Goal: Task Accomplishment & Management: Manage account settings

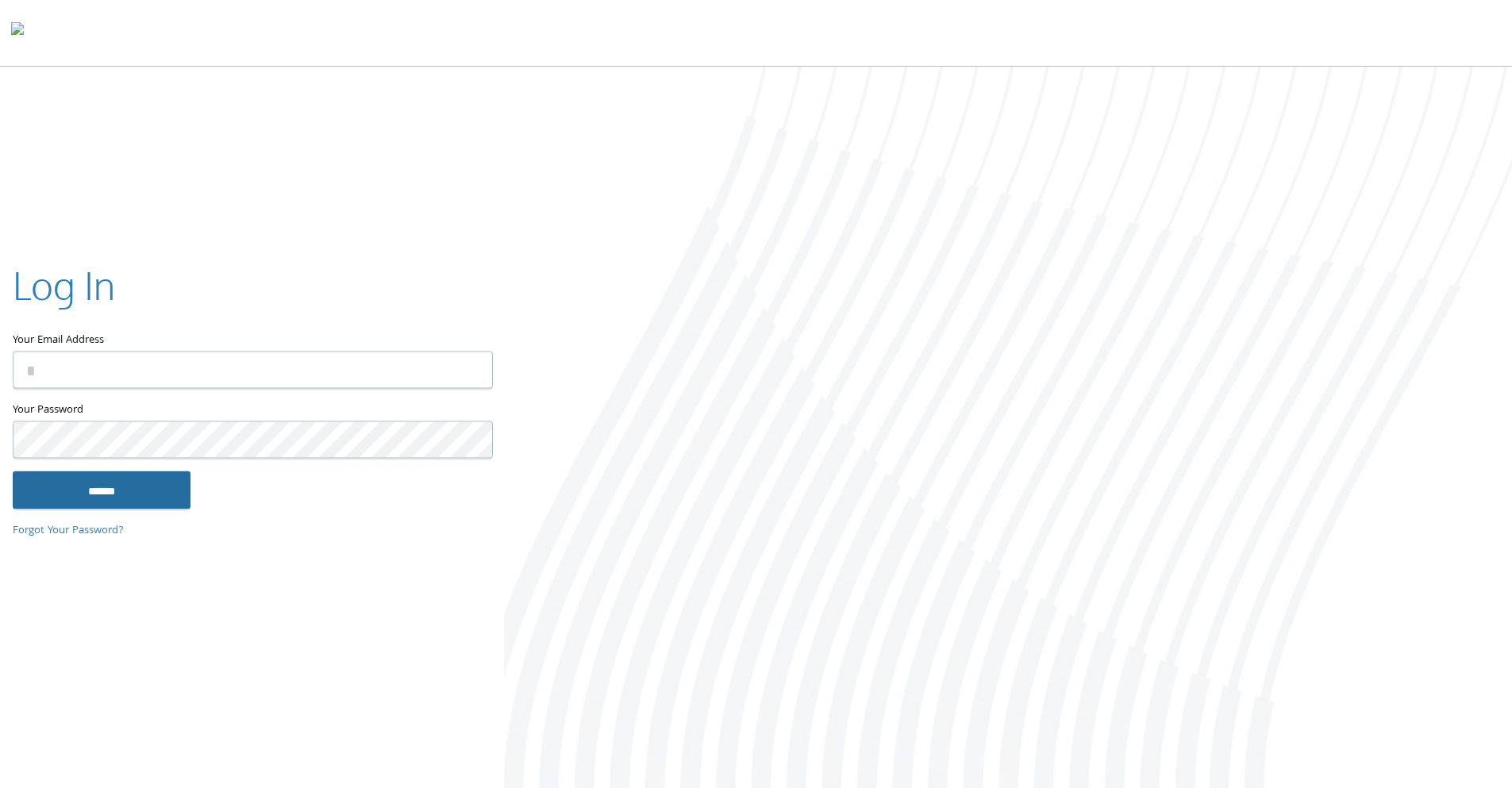
type input "**********"
click at [99, 498] on input "******" at bounding box center [102, 489] width 178 height 38
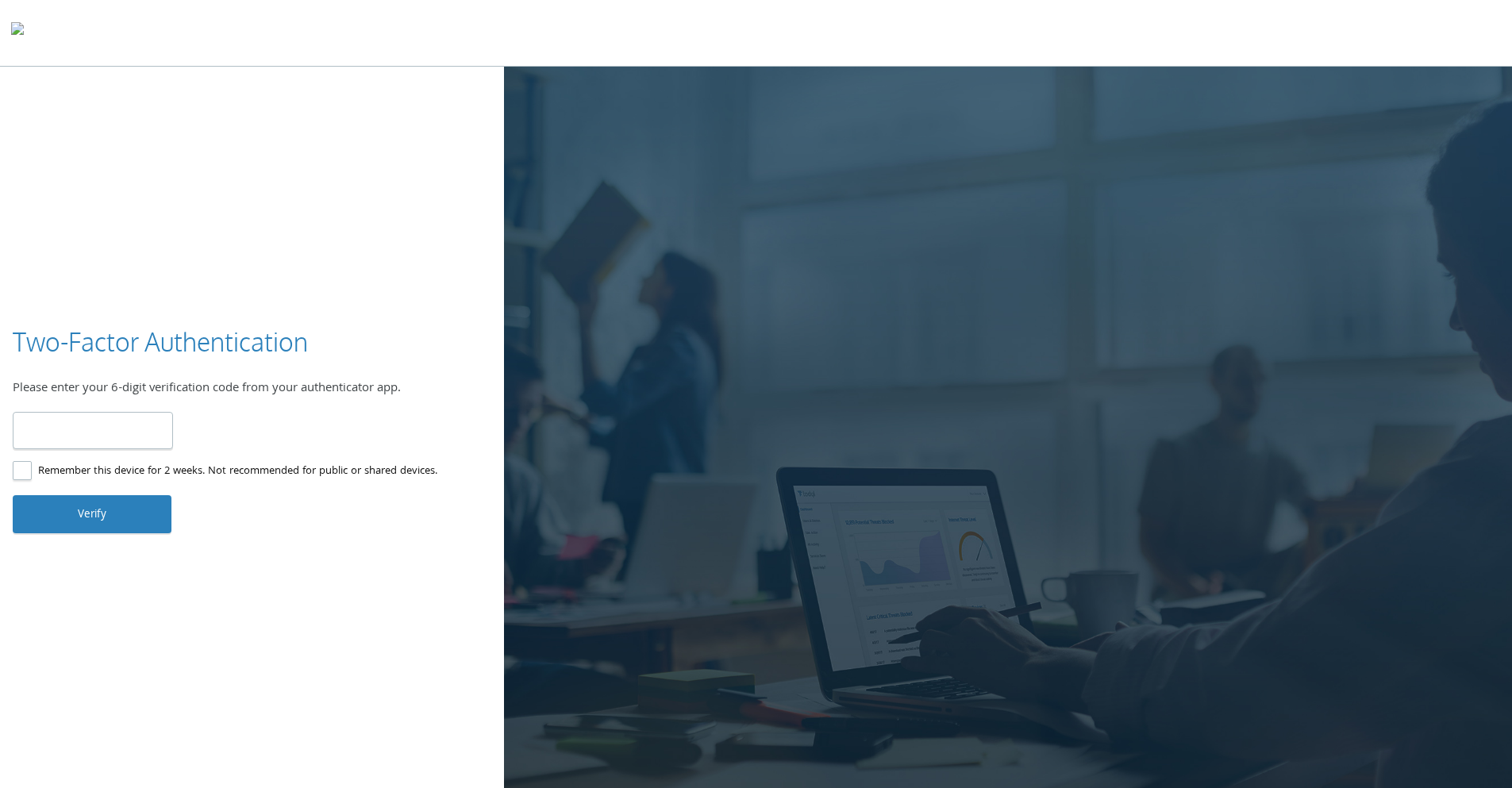
click at [59, 432] on input "number" at bounding box center [93, 431] width 160 height 37
type input "******"
